Goal: Find specific page/section: Find specific page/section

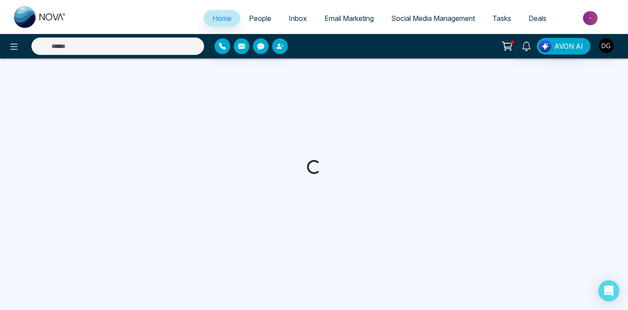
select select "*"
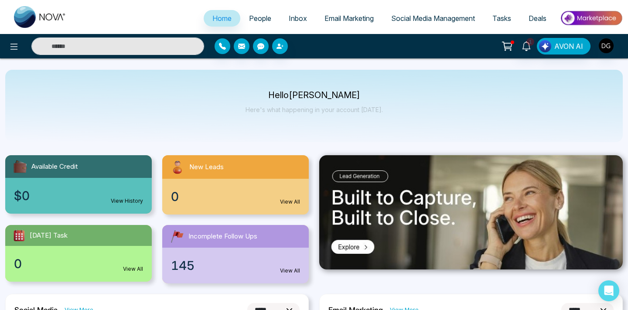
click at [253, 17] on span "People" at bounding box center [260, 18] width 22 height 9
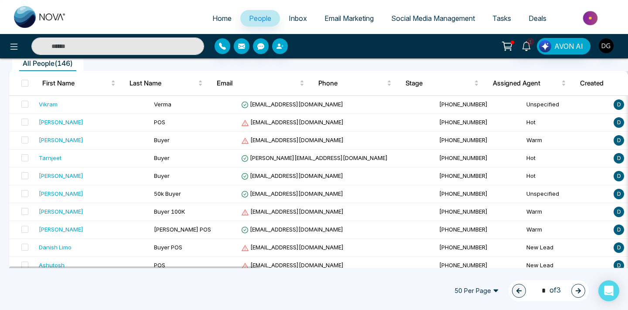
scroll to position [81, 0]
click at [150, 173] on td "Buyer" at bounding box center [193, 176] width 87 height 18
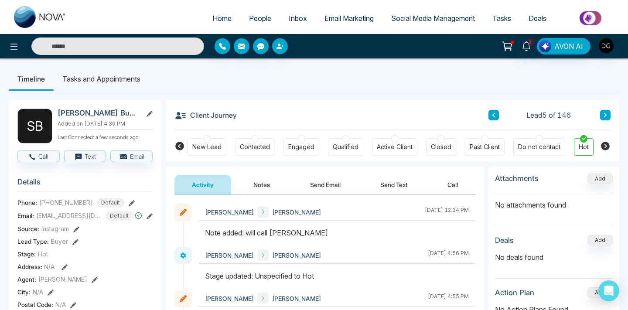
click at [260, 22] on span "People" at bounding box center [260, 18] width 22 height 9
